Goal: Consume media (video, audio)

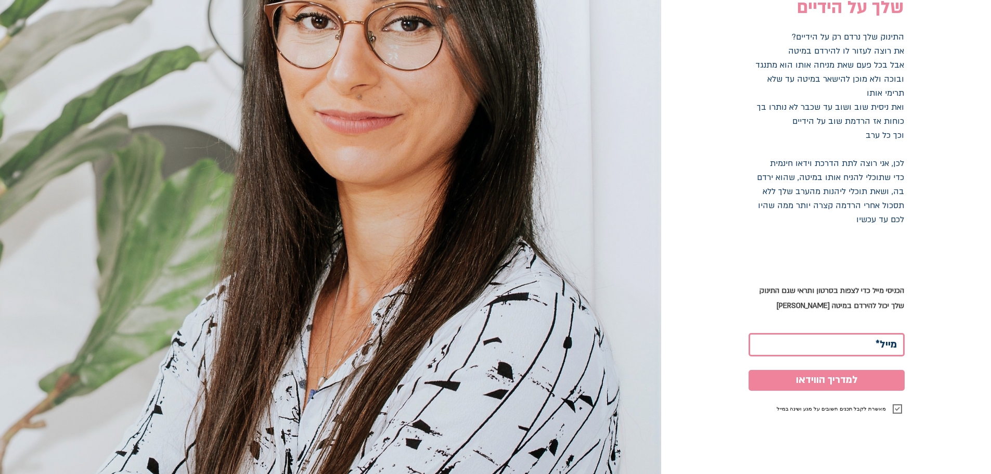
scroll to position [134, 0]
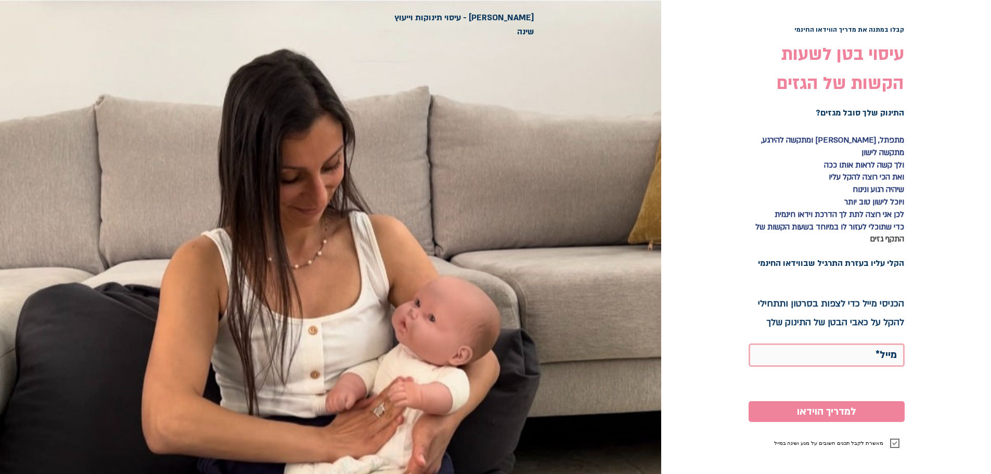
click at [822, 353] on input "main content" at bounding box center [827, 354] width 156 height 23
type input "abkarpil@gmail.com"
click at [827, 404] on span "למדריך הוידאו" at bounding box center [826, 412] width 59 height 16
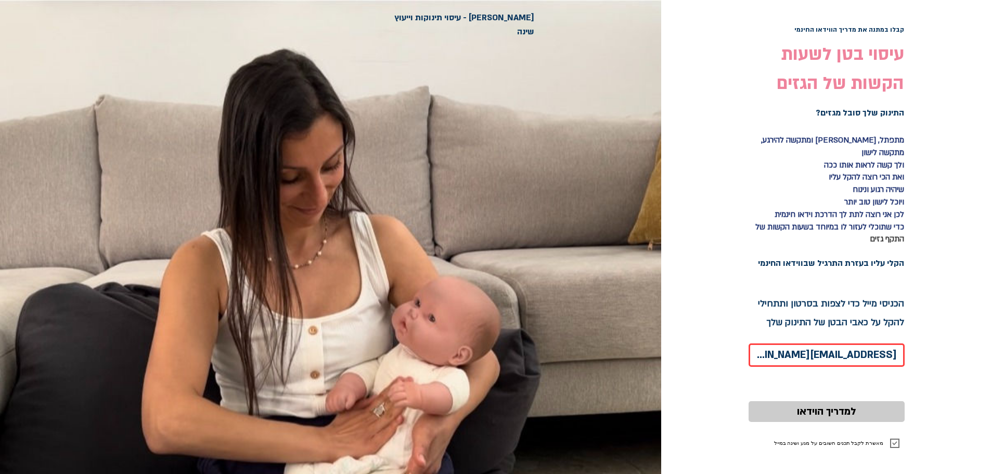
checkbox input "false"
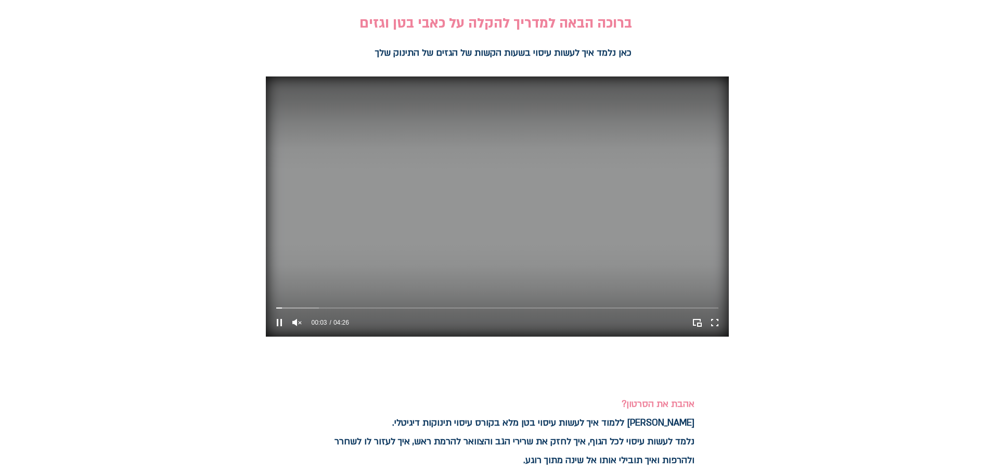
click at [715, 94] on video "Your Video Title Video Player" at bounding box center [497, 207] width 463 height 260
click at [619, 195] on video "Your Video Title Video Player" at bounding box center [497, 207] width 463 height 260
click at [297, 324] on icon "Unmute" at bounding box center [296, 322] width 9 height 7
click at [313, 322] on div "Volume control" at bounding box center [318, 322] width 26 height 13
click at [309, 322] on div "Volume control" at bounding box center [318, 322] width 26 height 13
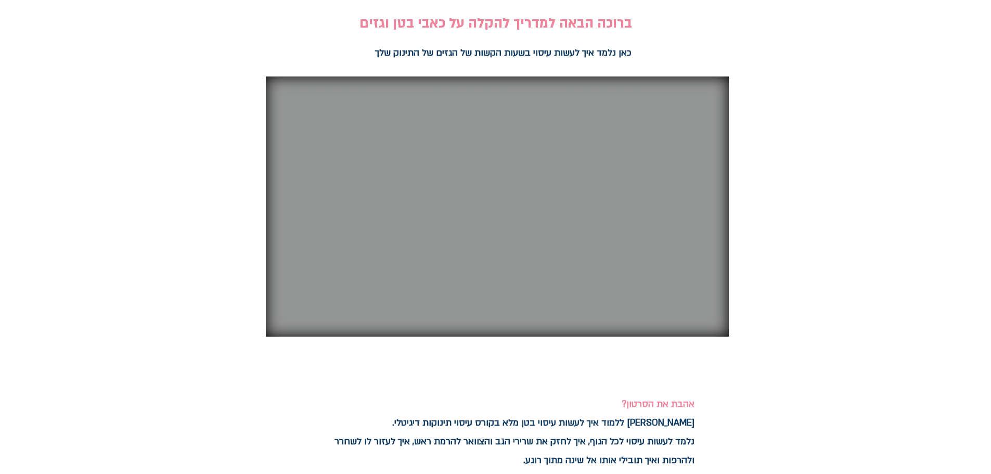
click at [682, 364] on p "main content" at bounding box center [505, 367] width 378 height 19
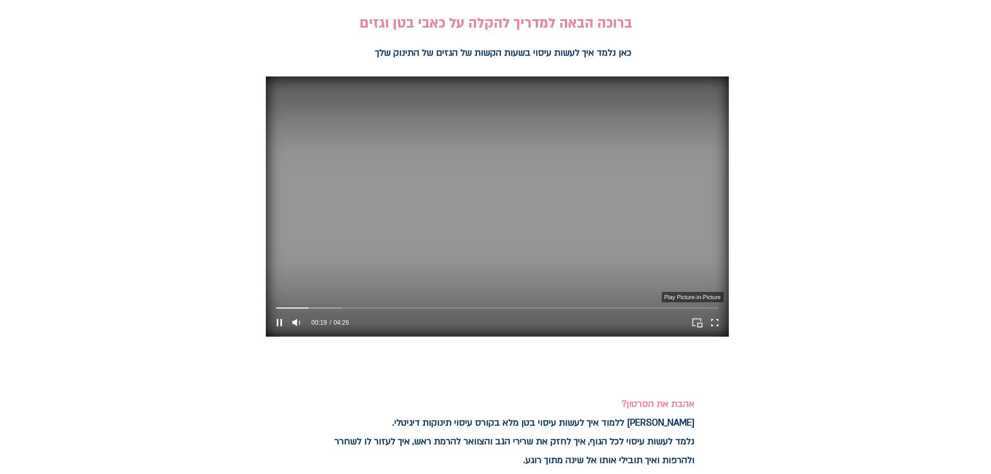
click at [699, 322] on icon "Play Picture-in-Picture" at bounding box center [697, 323] width 16 height 16
click at [699, 322] on icon "Exit Picture-in-Picture" at bounding box center [697, 322] width 11 height 11
click at [718, 322] on icon "Enter full screen" at bounding box center [715, 323] width 16 height 16
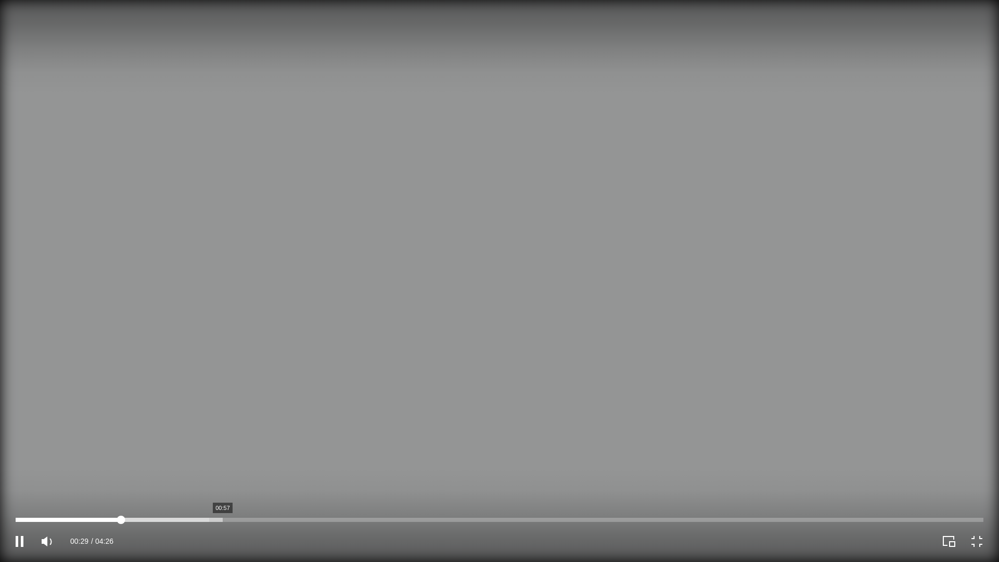
click at [223, 474] on div "Your Video Title Video Player" at bounding box center [500, 520] width 968 height 4
click at [255, 474] on div "Your Video Title Video Player" at bounding box center [500, 520] width 968 height 4
click at [464, 474] on div "01:07 04:26" at bounding box center [250, 541] width 500 height 42
click at [460, 474] on div "Your Video Title Video Player" at bounding box center [500, 520] width 968 height 4
click at [480, 474] on div "Your Video Title Video Player" at bounding box center [500, 520] width 968 height 4
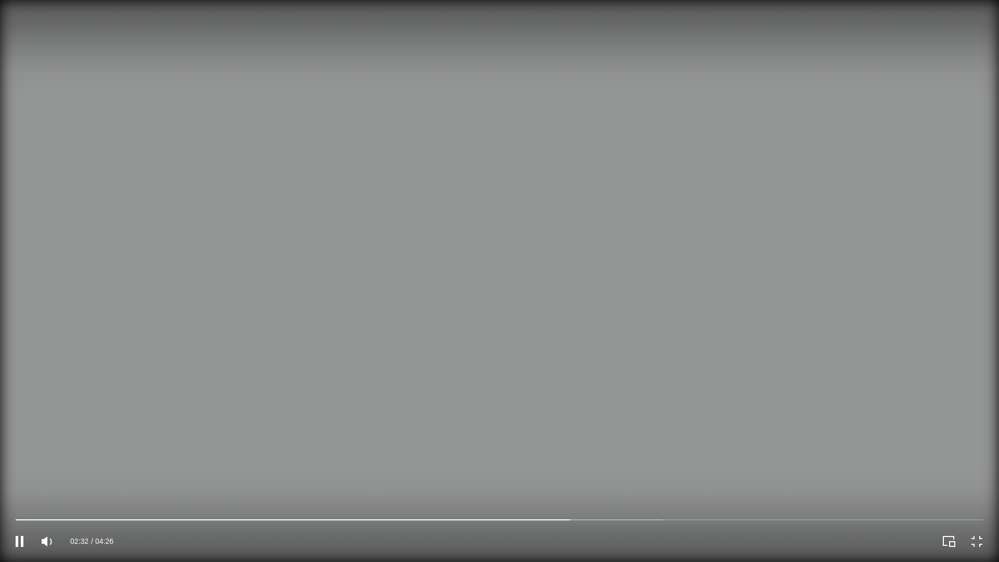
click at [809, 209] on video "Your Video Title Video Player" at bounding box center [499, 281] width 999 height 562
click at [813, 248] on video "Your Video Title Video Player" at bounding box center [499, 281] width 999 height 562
drag, startPoint x: 707, startPoint y: 249, endPoint x: 775, endPoint y: 389, distance: 155.9
click at [706, 249] on video "Your Video Title Video Player" at bounding box center [499, 281] width 999 height 562
click at [980, 474] on icon "Exit full screen" at bounding box center [977, 541] width 15 height 15
